Goal: Task Accomplishment & Management: Complete application form

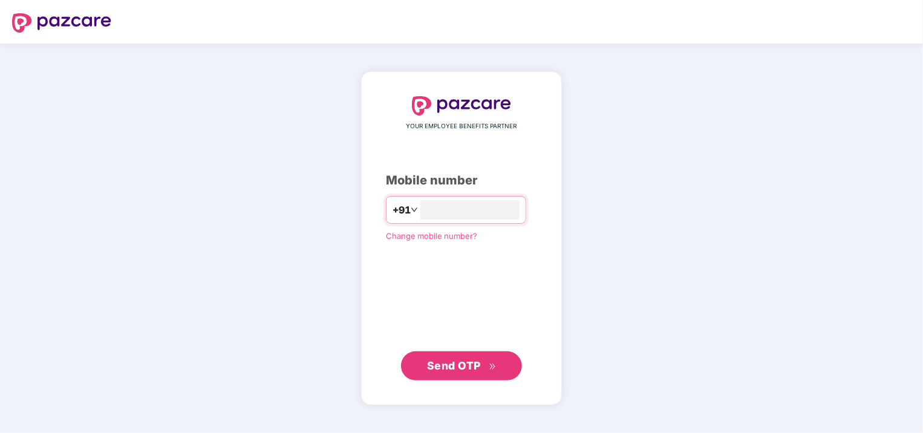
type input "**********"
click at [416, 315] on div "**********" at bounding box center [461, 238] width 151 height 283
click at [468, 364] on span "Send OTP" at bounding box center [454, 365] width 54 height 13
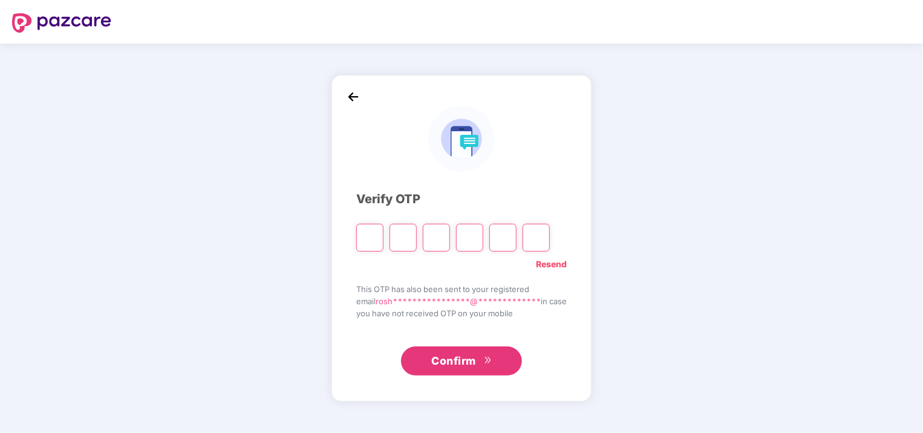
type input "*"
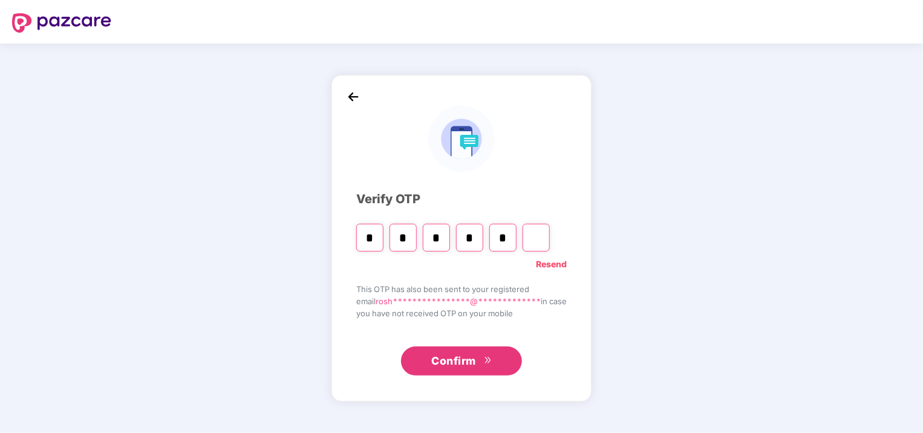
type input "*"
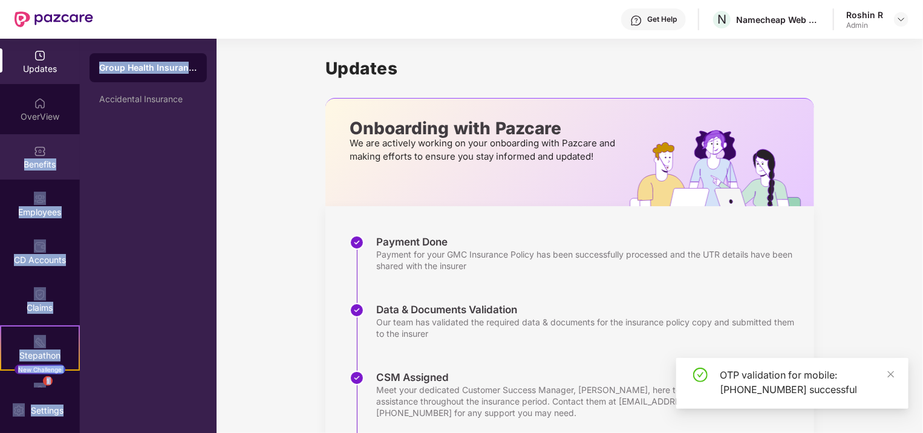
drag, startPoint x: 82, startPoint y: 105, endPoint x: 15, endPoint y: 164, distance: 89.6
click at [15, 164] on div "Updates OverView Benefits Employees CD Accounts Claims Stepathon New Challenge …" at bounding box center [108, 236] width 217 height 394
click at [15, 164] on div "Benefits" at bounding box center [40, 164] width 80 height 12
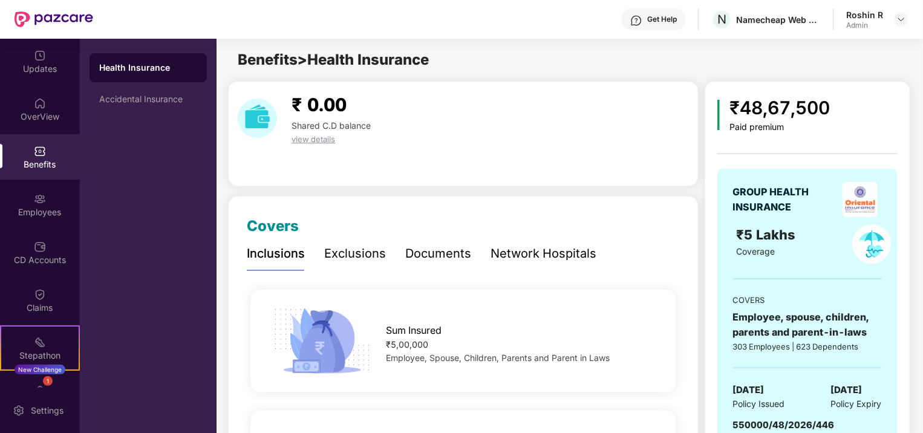
click at [97, 253] on div "Health Insurance Accidental Insurance" at bounding box center [148, 236] width 137 height 394
click at [17, 194] on div "Employees" at bounding box center [40, 204] width 80 height 45
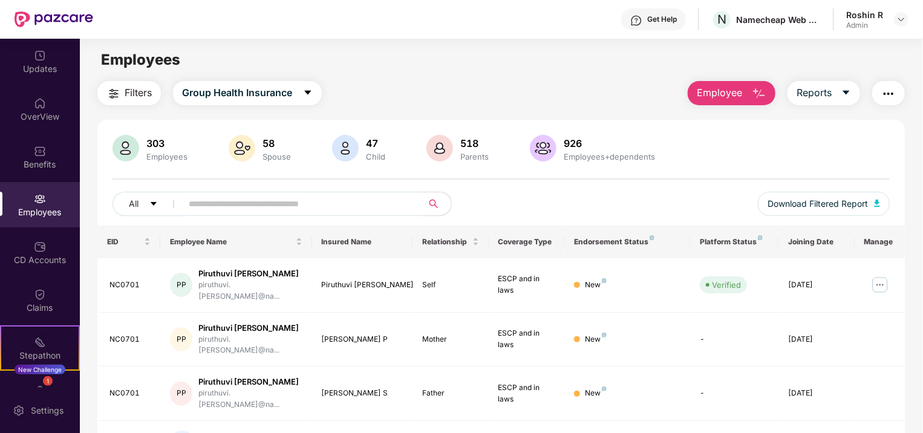
click at [746, 90] on button "Employee" at bounding box center [732, 93] width 88 height 24
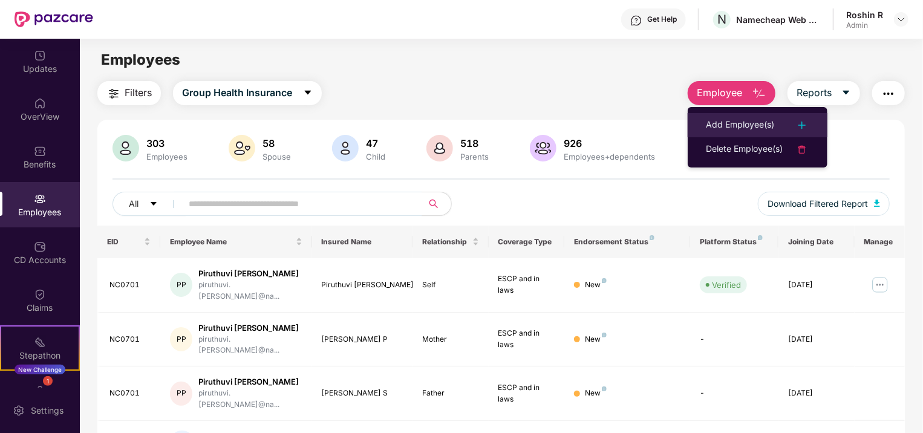
click at [742, 121] on div "Add Employee(s)" at bounding box center [740, 125] width 68 height 15
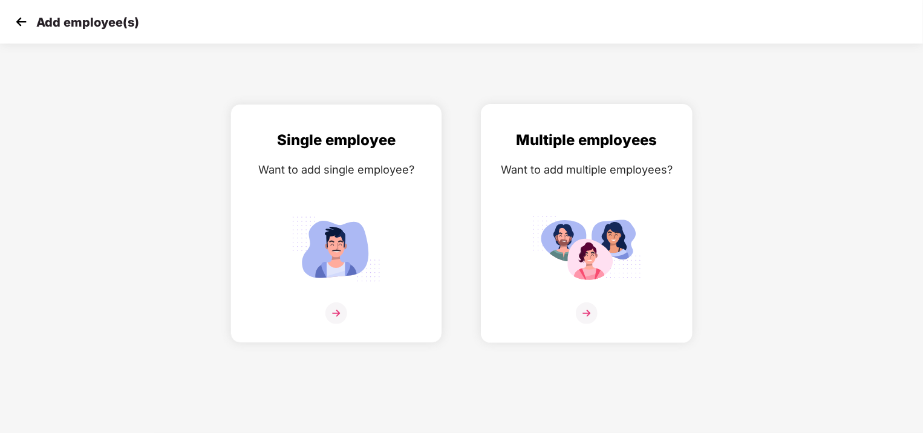
click at [584, 307] on img at bounding box center [587, 313] width 22 height 22
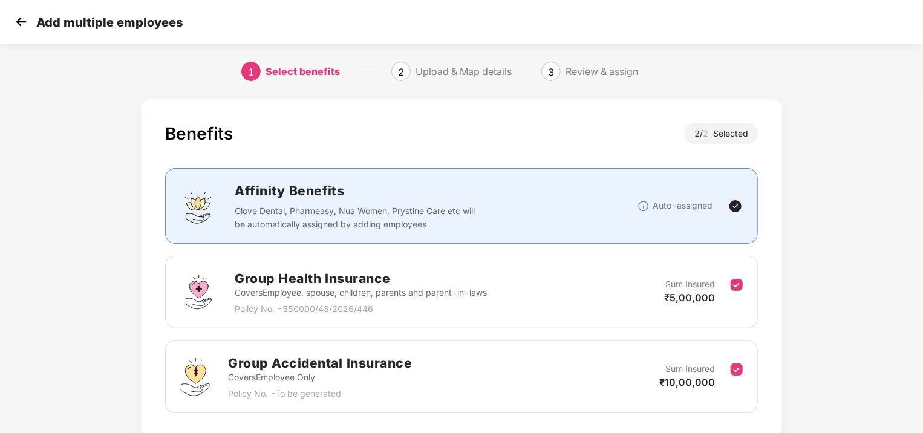
click at [888, 154] on div "Benefits 2 / 2 Selected Affinity Benefits Clove Dental, Pharmeasy, Nua Women, P…" at bounding box center [461, 305] width 923 height 425
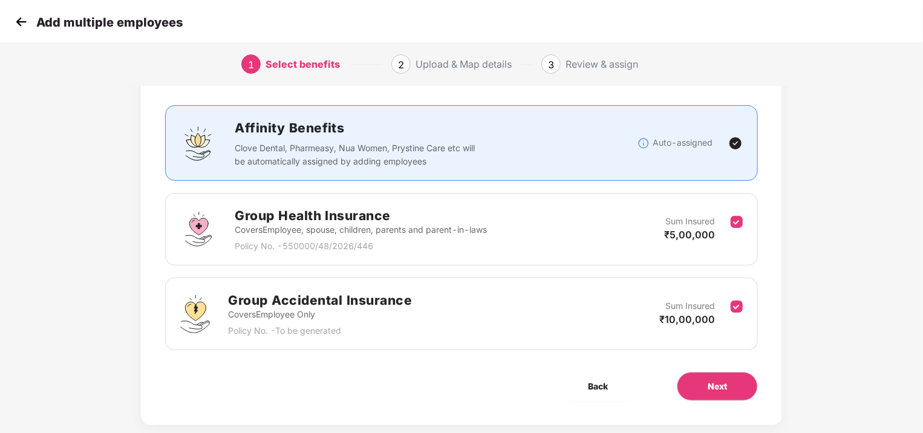
scroll to position [85, 0]
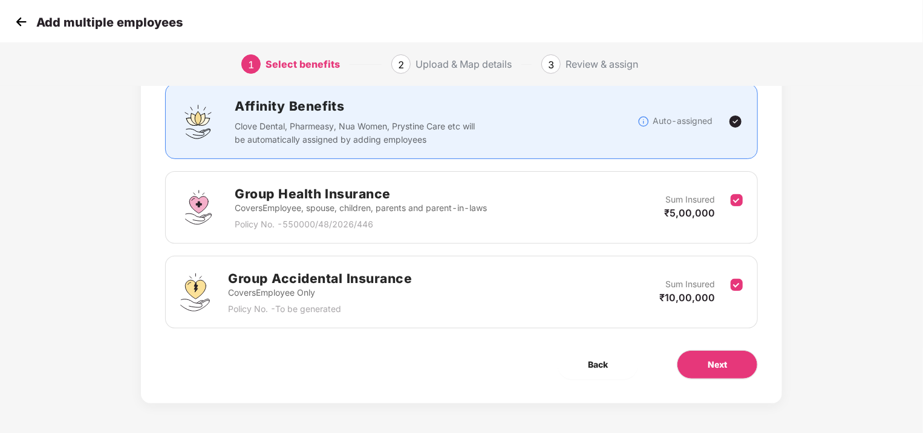
click at [569, 286] on div "Group Accidental Insurance Covers Employee Only Policy No. - To be generated Su…" at bounding box center [461, 292] width 563 height 47
click at [730, 201] on div "Sum Insured ₹5,00,000" at bounding box center [697, 208] width 67 height 30
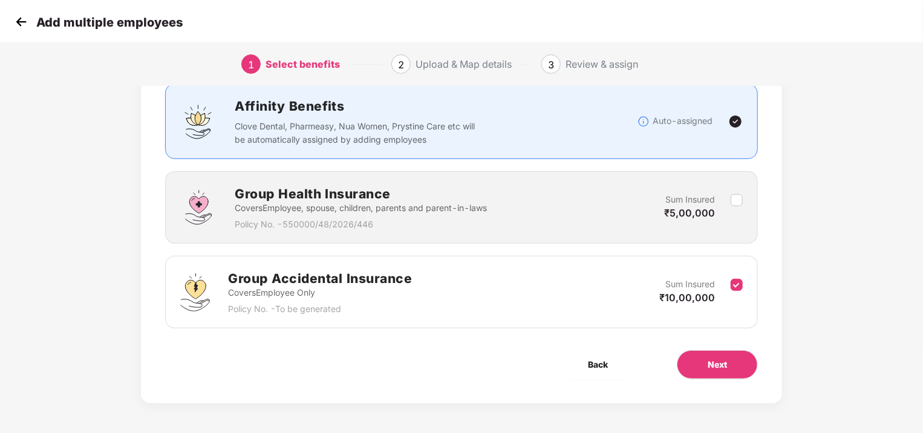
click at [736, 207] on label at bounding box center [737, 208] width 12 height 30
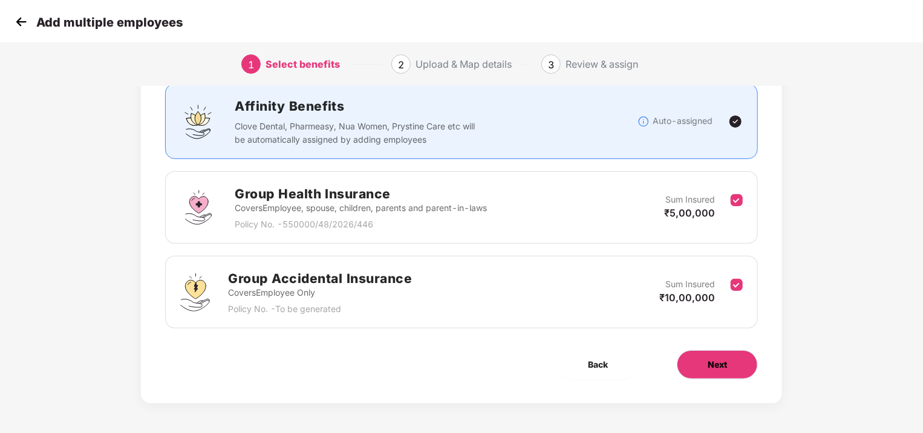
click at [712, 361] on span "Next" at bounding box center [717, 364] width 19 height 13
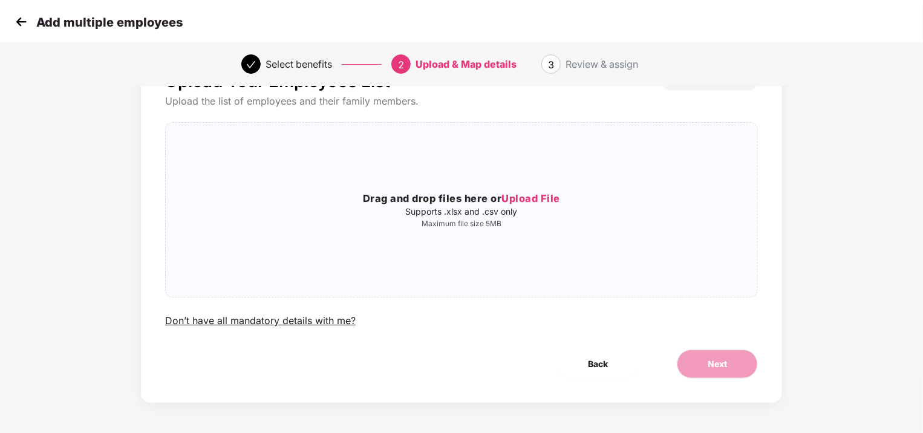
scroll to position [0, 0]
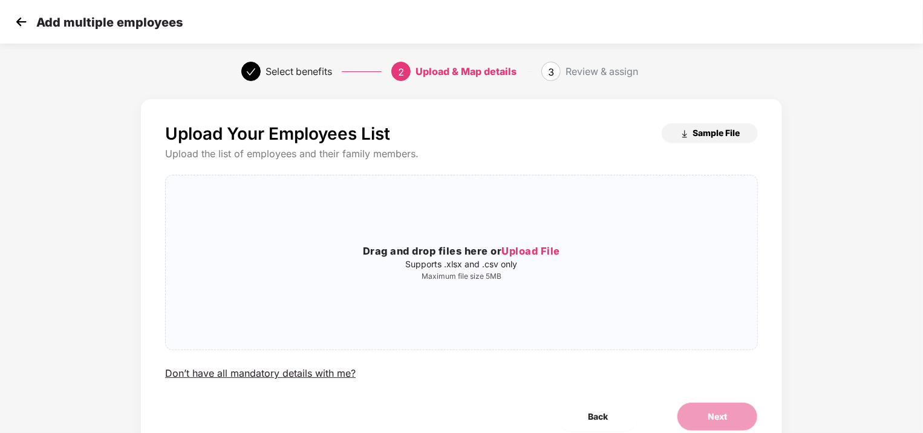
click at [704, 130] on span "Sample File" at bounding box center [716, 132] width 47 height 11
